Goal: Task Accomplishment & Management: Use online tool/utility

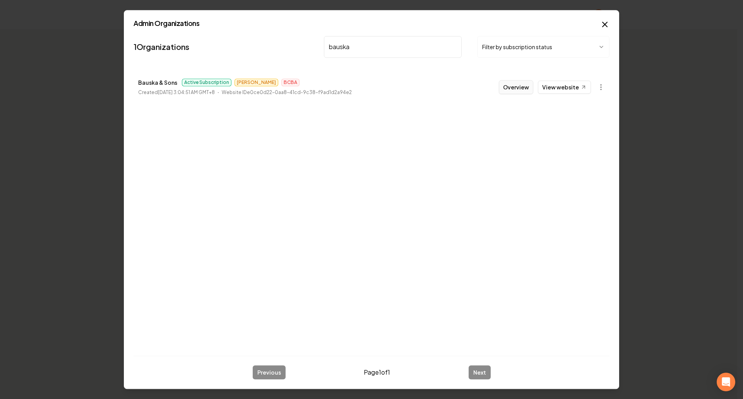
type input "bauska"
click at [514, 87] on button "Overview" at bounding box center [515, 87] width 34 height 14
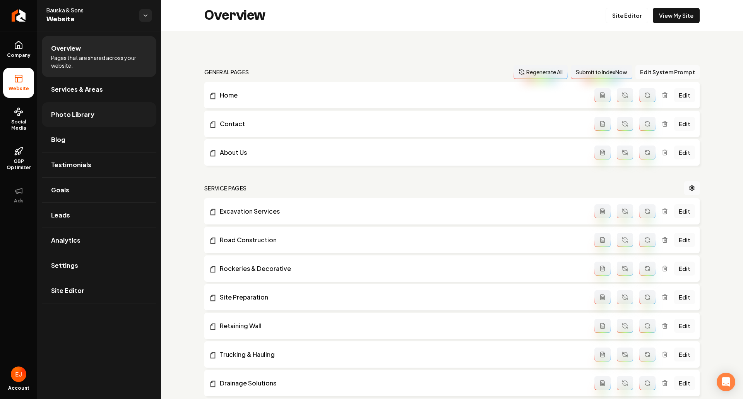
click at [70, 116] on span "Photo Library" at bounding box center [72, 114] width 43 height 9
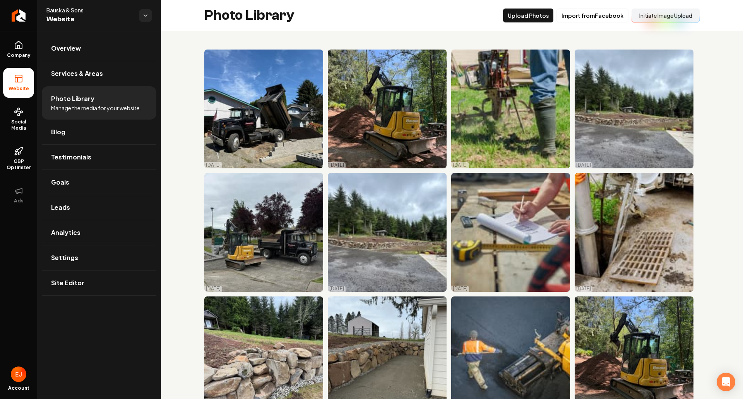
click at [662, 18] on button "Initiate Image Upload" at bounding box center [665, 16] width 68 height 14
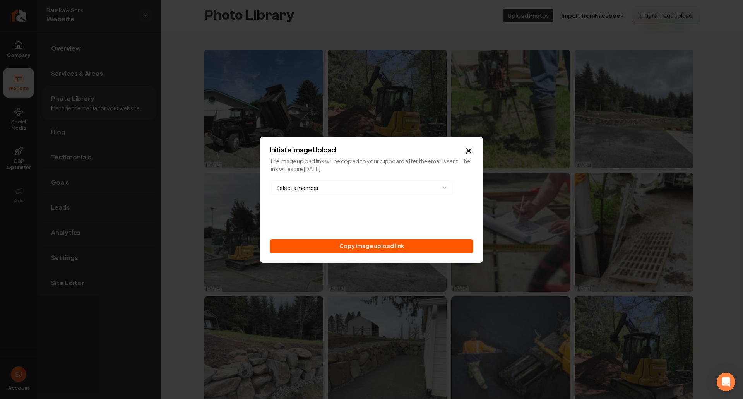
click at [440, 188] on body "Company Website Social Media GBP Optimizer Ads Account Bauska & Sons Website Ov…" at bounding box center [371, 199] width 743 height 399
click at [469, 147] on icon "button" at bounding box center [468, 150] width 9 height 9
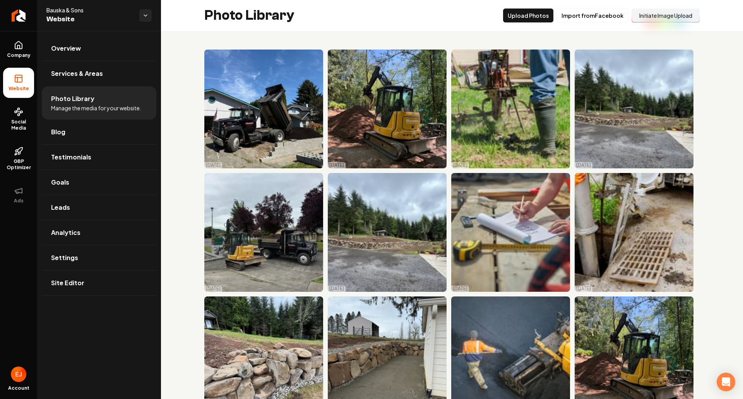
click at [655, 7] on div "Photo Library Upload Photos Import from Facebook Initiate Image Upload" at bounding box center [452, 15] width 582 height 31
click at [653, 10] on button "Initiate Image Upload" at bounding box center [665, 16] width 68 height 14
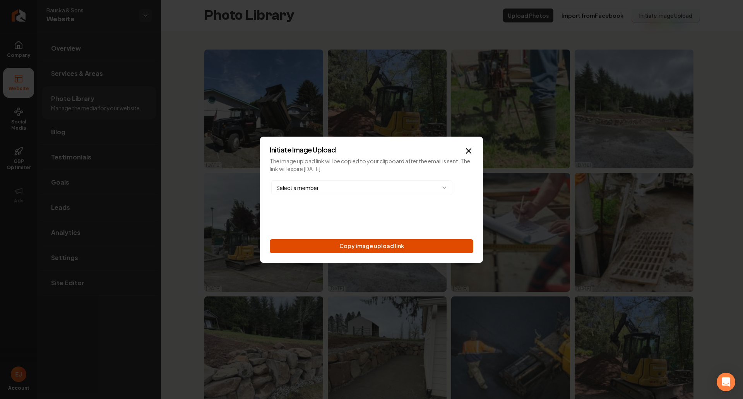
click at [385, 248] on button "Copy image upload link" at bounding box center [371, 246] width 203 height 14
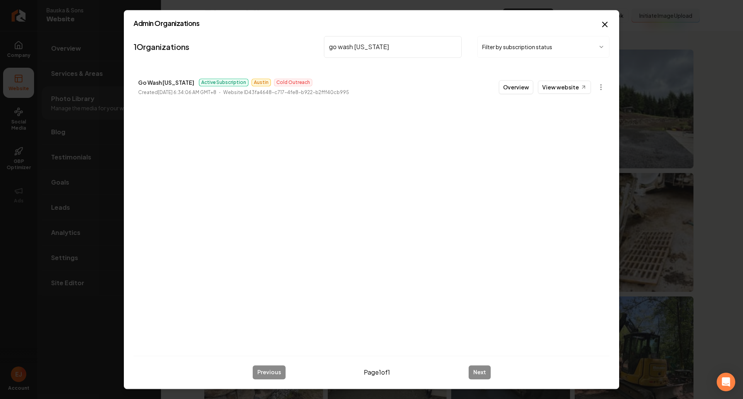
drag, startPoint x: 363, startPoint y: 43, endPoint x: 284, endPoint y: 33, distance: 79.5
click at [285, 33] on nav "1 Organizations go wash [US_STATE] Filter by subscription status" at bounding box center [371, 50] width 476 height 34
type input "superior roofing"
click at [522, 85] on button "Overview" at bounding box center [515, 87] width 34 height 14
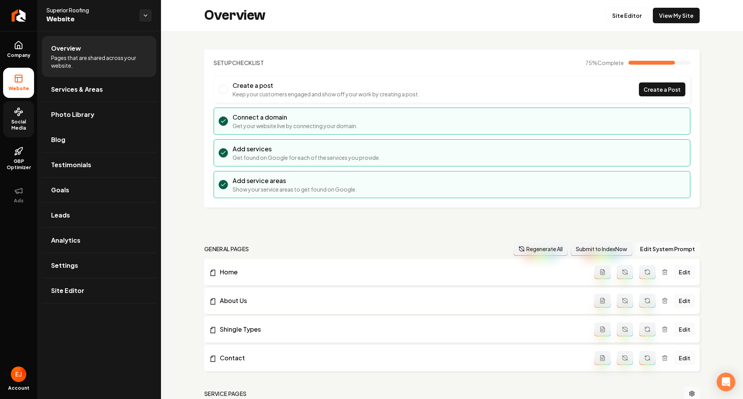
click at [17, 121] on span "Social Media" at bounding box center [18, 125] width 31 height 12
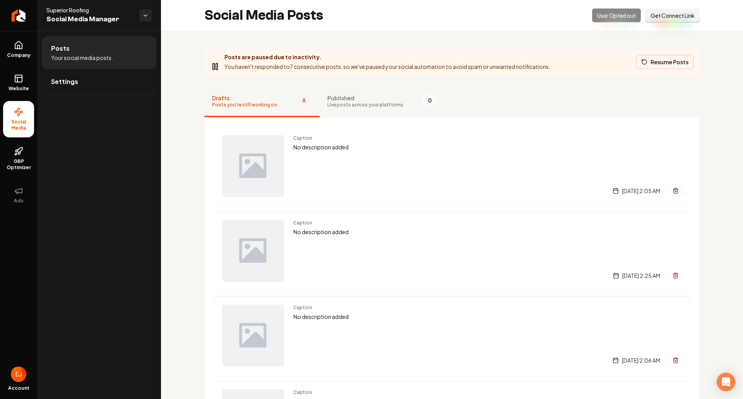
click at [675, 67] on button "Resume Posts" at bounding box center [664, 62] width 57 height 14
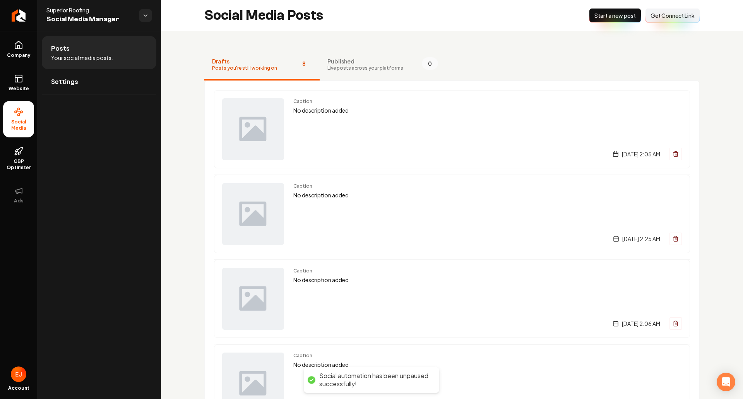
click at [671, 19] on button "Connect Link Get Connect Link" at bounding box center [672, 16] width 54 height 14
click at [669, 15] on span "Get Connect Link" at bounding box center [672, 16] width 44 height 8
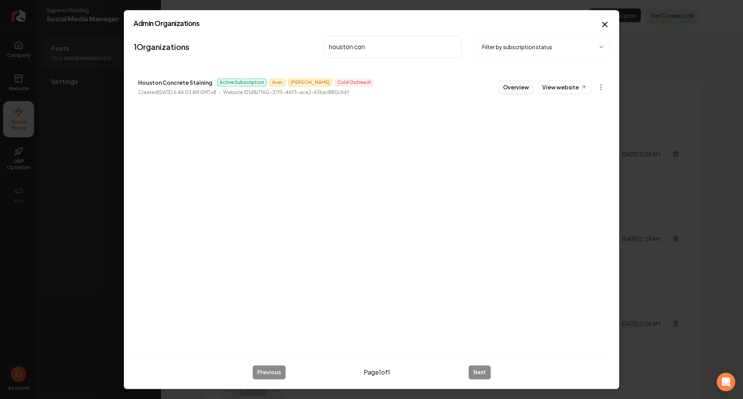
type input "houston con"
click at [523, 89] on button "Overview" at bounding box center [515, 87] width 34 height 14
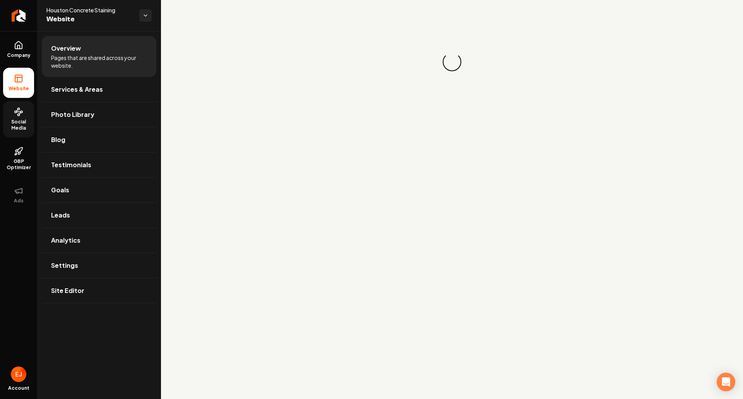
click at [15, 128] on span "Social Media" at bounding box center [18, 125] width 31 height 12
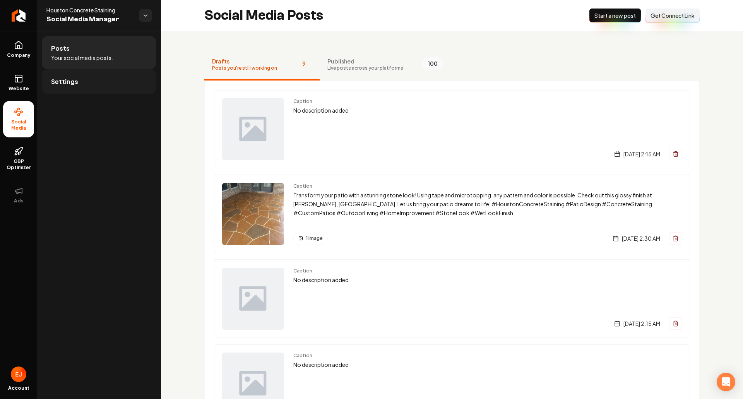
click at [88, 86] on link "Settings" at bounding box center [99, 81] width 114 height 25
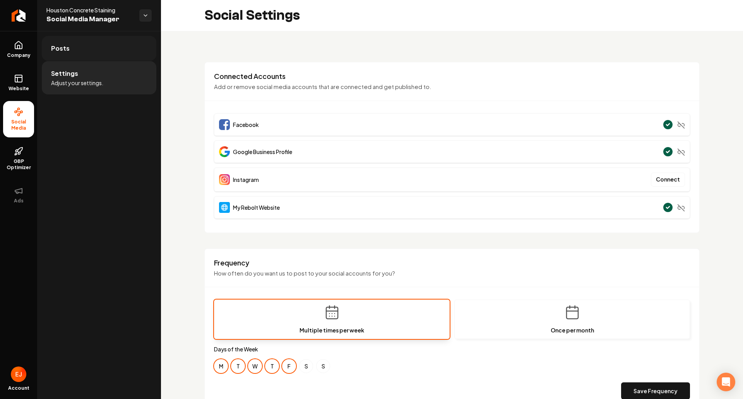
click at [86, 53] on link "Posts" at bounding box center [99, 48] width 114 height 25
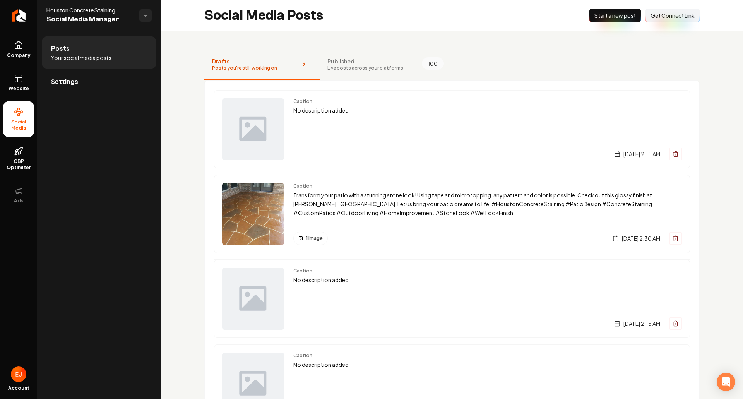
click at [679, 18] on span "Get Connect Link" at bounding box center [672, 16] width 44 height 8
click at [657, 17] on span "Get Connect Link" at bounding box center [672, 16] width 44 height 8
